Goal: Find specific page/section

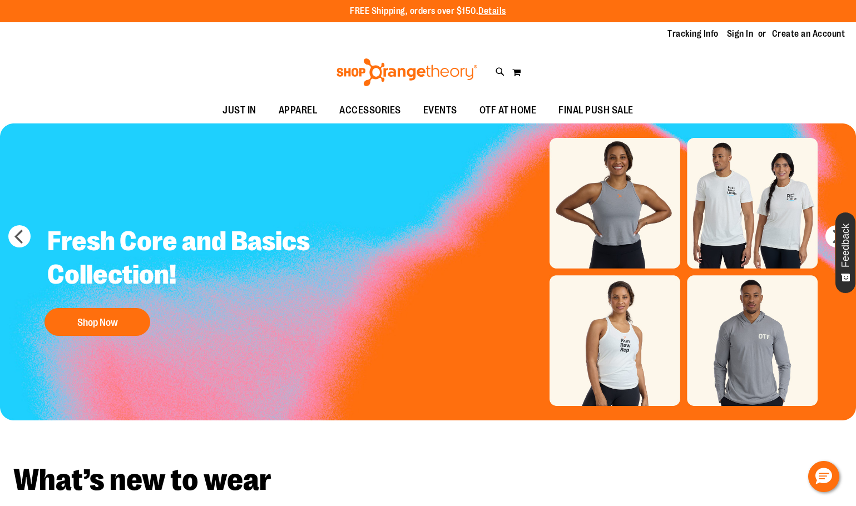
click at [489, 73] on div "Toggle Nav Search Popular Suggestions Advanced Search" at bounding box center [428, 72] width 856 height 51
click at [497, 72] on icon at bounding box center [500, 72] width 9 height 13
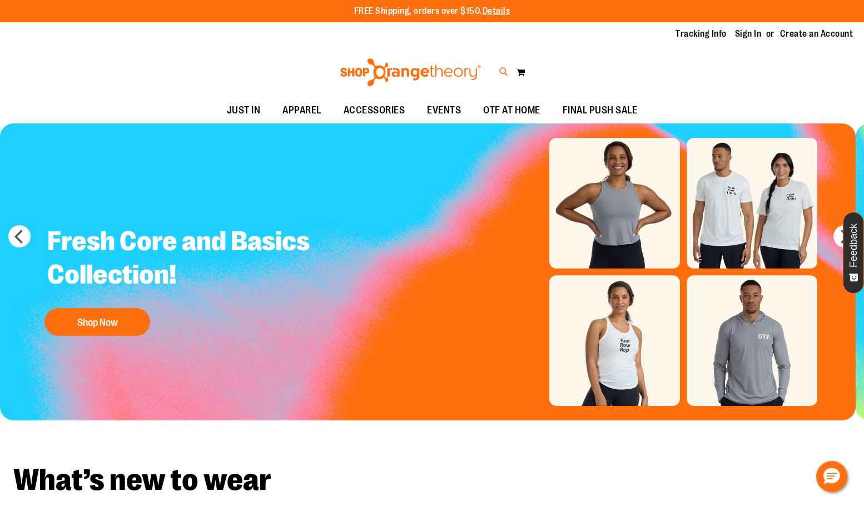
type input "*********"
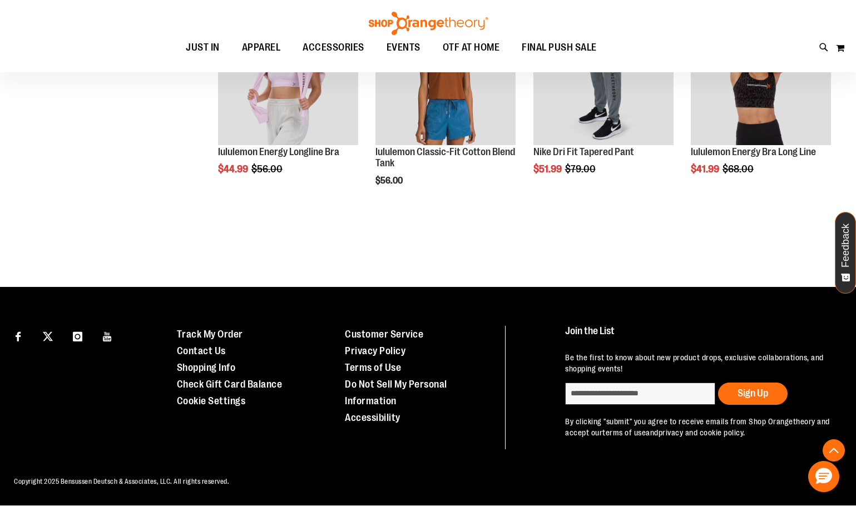
scroll to position [264, 0]
